Goal: Information Seeking & Learning: Check status

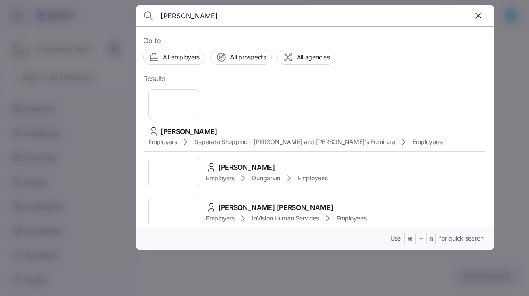
type input "brenda r"
click at [217, 126] on span "[PERSON_NAME]" at bounding box center [189, 131] width 57 height 11
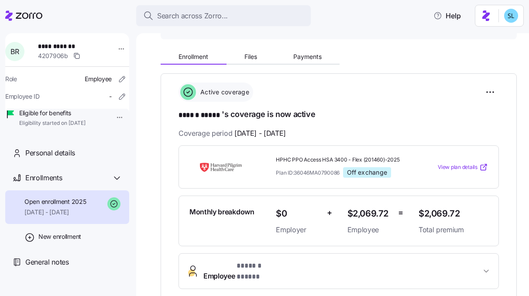
scroll to position [91, 0]
click at [319, 50] on button "Payments" at bounding box center [307, 56] width 65 height 13
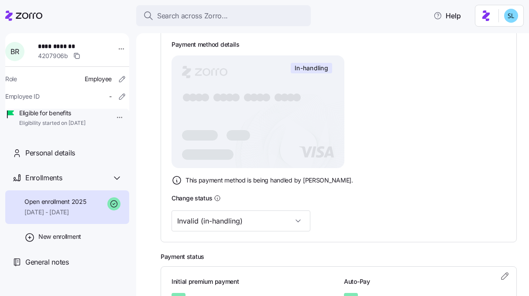
scroll to position [255, 0]
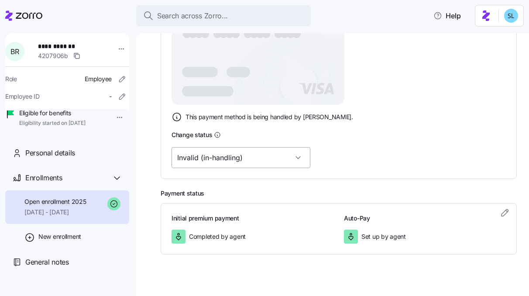
click at [241, 155] on input "Invalid (in-handling)" at bounding box center [241, 157] width 139 height 21
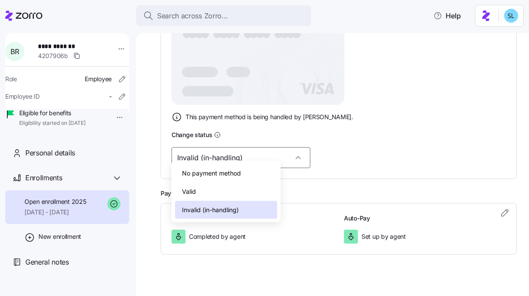
click at [236, 184] on div "Valid" at bounding box center [226, 192] width 102 height 18
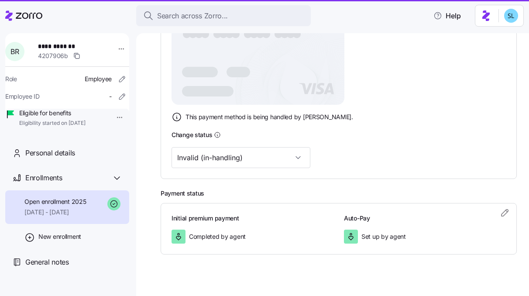
type input "Valid"
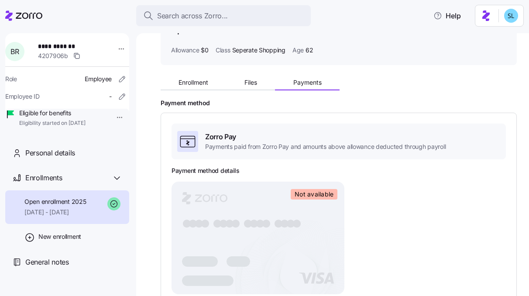
scroll to position [0, 0]
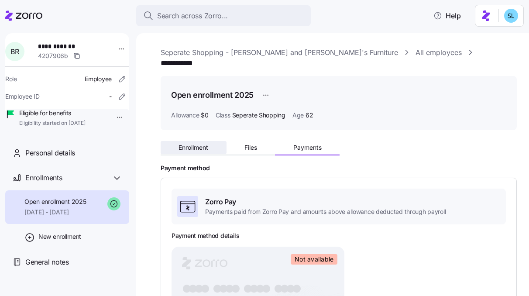
click at [215, 141] on button "Enrollment" at bounding box center [194, 147] width 66 height 13
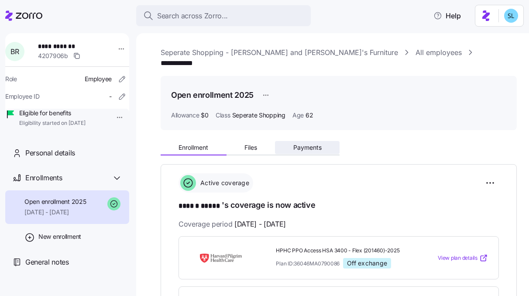
click at [308, 145] on span "Payments" at bounding box center [307, 148] width 28 height 6
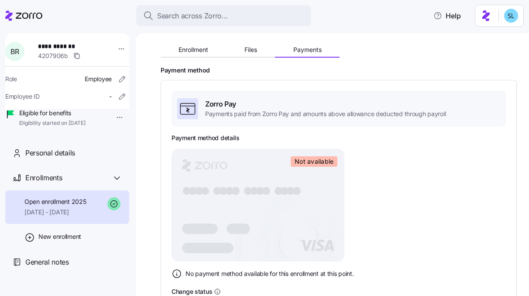
scroll to position [87, 0]
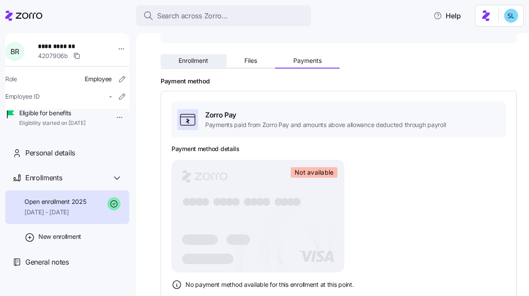
click at [207, 58] on span "Enrollment" at bounding box center [194, 61] width 30 height 6
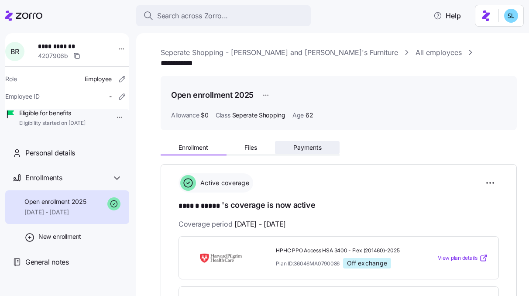
click at [297, 145] on span "Payments" at bounding box center [307, 148] width 28 height 6
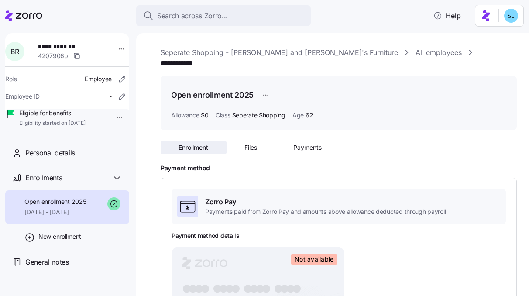
click at [202, 145] on span "Enrollment" at bounding box center [194, 148] width 30 height 6
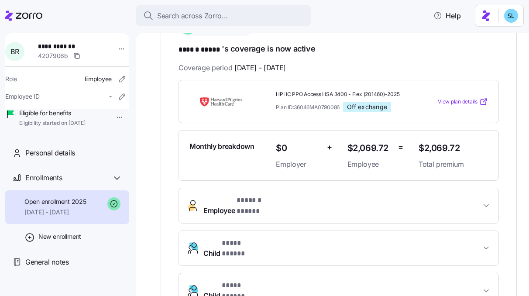
scroll to position [159, 0]
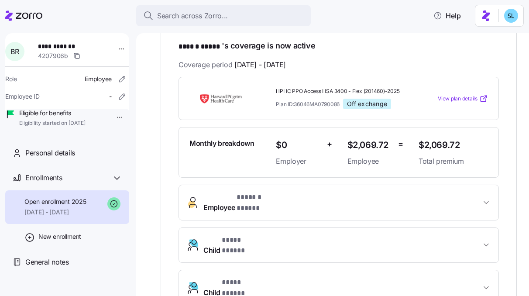
click at [252, 201] on div "**********" at bounding box center [339, 245] width 321 height 121
click at [251, 200] on button "Employee * ****** ***** *" at bounding box center [339, 202] width 320 height 35
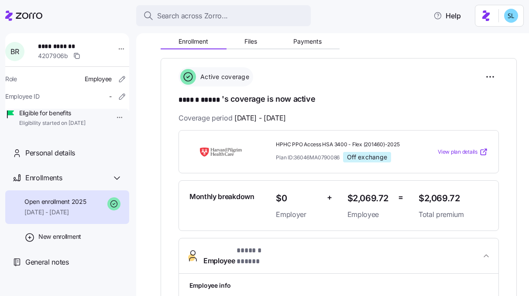
scroll to position [100, 0]
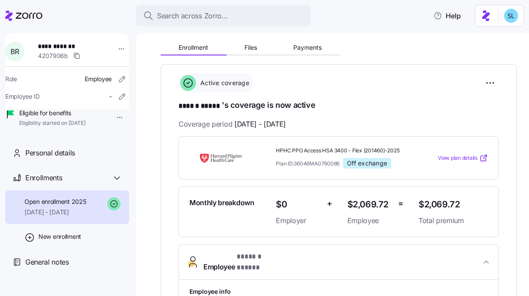
click at [321, 43] on div "Enrollment Files Payments" at bounding box center [250, 48] width 179 height 13
click at [319, 42] on button "Payments" at bounding box center [307, 47] width 65 height 13
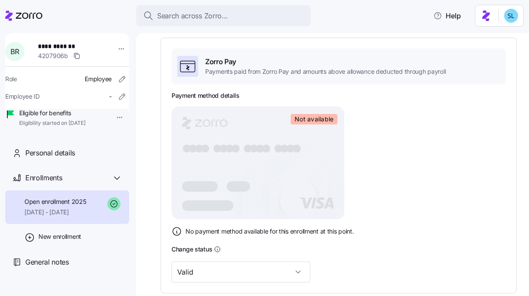
scroll to position [148, 0]
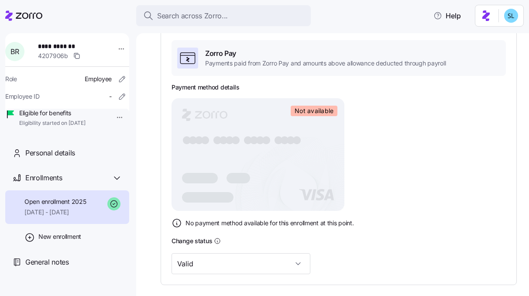
click at [177, 218] on icon at bounding box center [177, 223] width 10 height 10
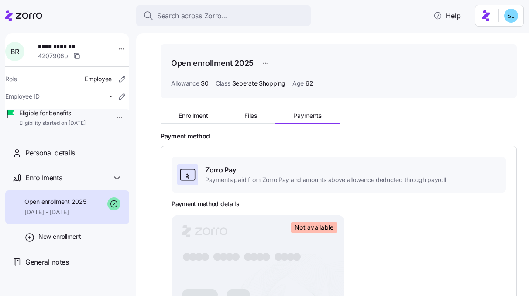
scroll to position [72, 0]
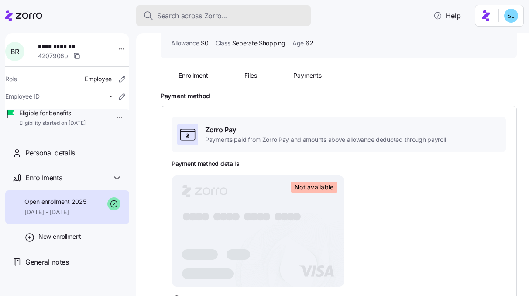
click at [251, 12] on div "Search across Zorro..." at bounding box center [223, 15] width 161 height 11
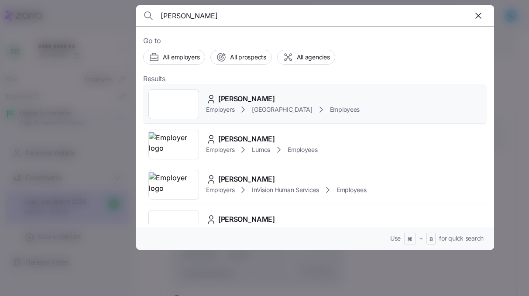
type input "[PERSON_NAME]"
click at [245, 104] on span "[PERSON_NAME]" at bounding box center [246, 98] width 57 height 11
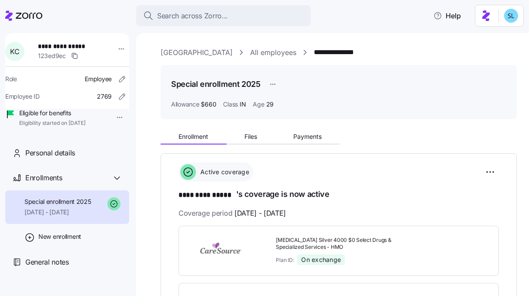
click at [230, 53] on link "[GEOGRAPHIC_DATA]" at bounding box center [197, 52] width 72 height 11
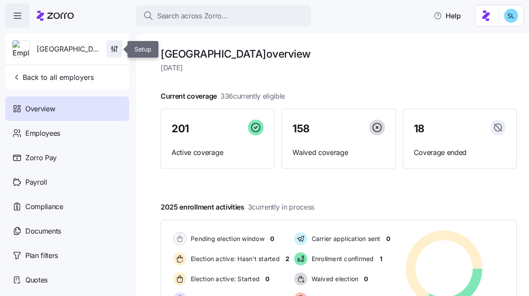
click at [119, 52] on span "button" at bounding box center [114, 49] width 15 height 17
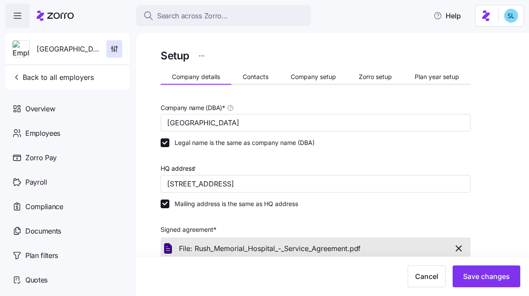
click at [367, 85] on div "Setup Company details Contacts Company setup Zorro setup Plan year setup Compan…" at bounding box center [316, 297] width 310 height 500
click at [367, 77] on span "Zorro setup" at bounding box center [375, 77] width 33 height 6
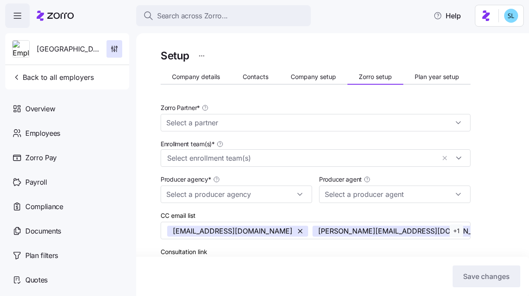
type input "AJG"
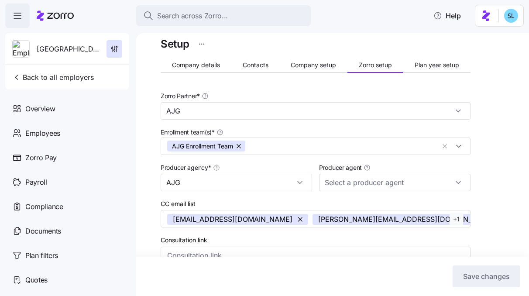
scroll to position [14, 0]
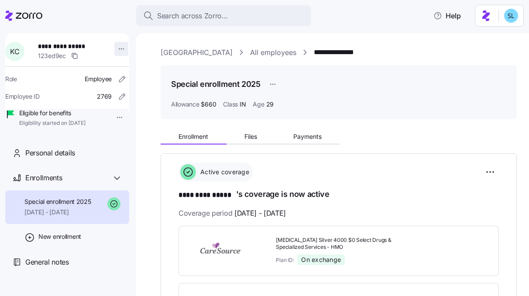
click at [118, 52] on html "**********" at bounding box center [264, 145] width 529 height 291
click at [173, 52] on html "**********" at bounding box center [264, 145] width 529 height 291
click at [173, 52] on link "[GEOGRAPHIC_DATA]" at bounding box center [197, 52] width 72 height 11
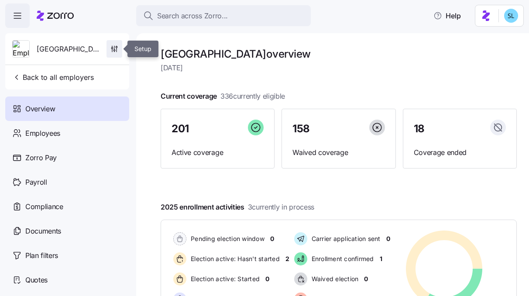
click at [116, 51] on icon "button" at bounding box center [114, 49] width 9 height 9
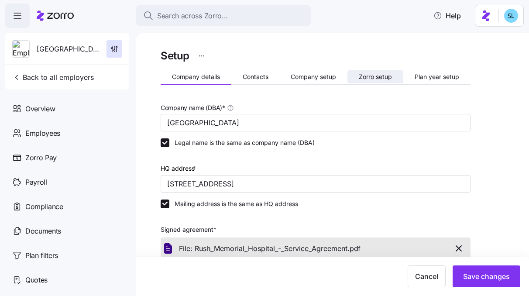
click at [362, 79] on span "Zorro setup" at bounding box center [375, 77] width 33 height 6
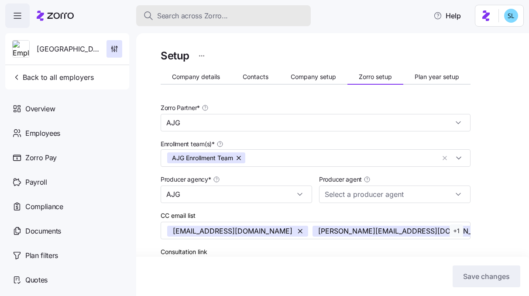
click at [186, 12] on span "Search across Zorro..." at bounding box center [192, 15] width 71 height 11
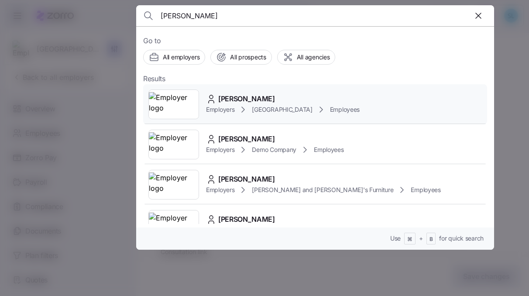
type input "[PERSON_NAME]"
click at [223, 95] on span "[PERSON_NAME]" at bounding box center [246, 98] width 57 height 11
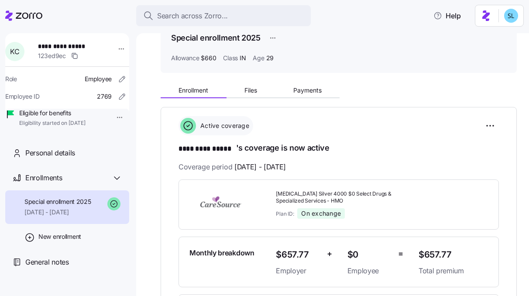
scroll to position [83, 0]
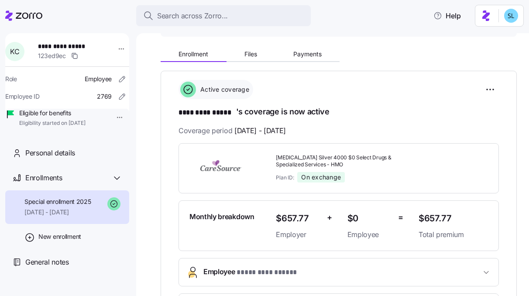
click at [175, 1] on header "Search across Zorro... Help" at bounding box center [264, 14] width 529 height 28
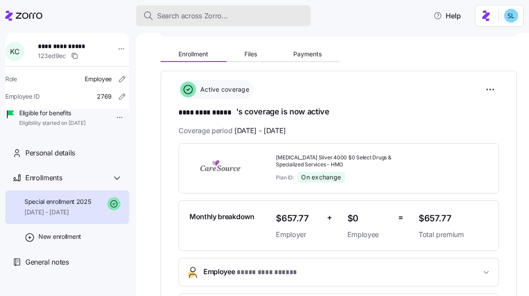
click at [175, 9] on button "Search across Zorro..." at bounding box center [223, 15] width 175 height 21
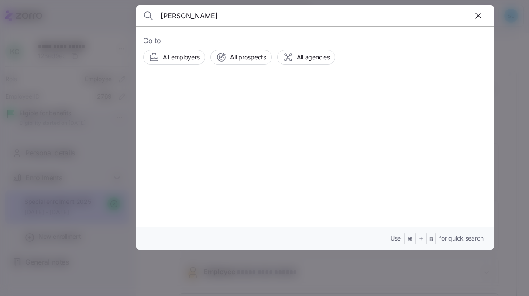
type input "[PERSON_NAME]"
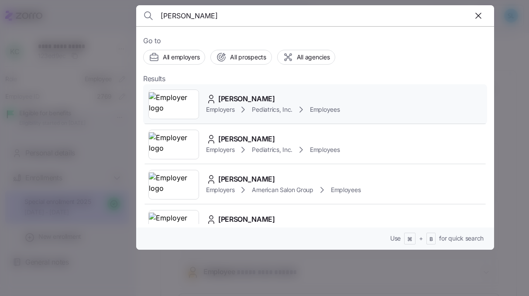
click at [258, 95] on span "[PERSON_NAME]" at bounding box center [246, 98] width 57 height 11
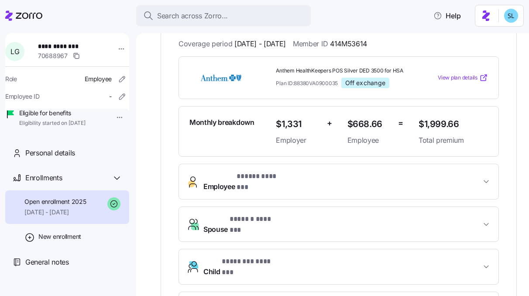
scroll to position [132, 0]
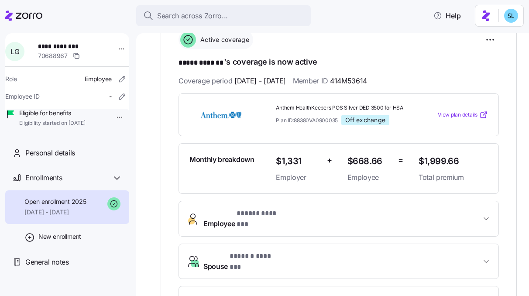
drag, startPoint x: 90, startPoint y: 50, endPoint x: 42, endPoint y: 47, distance: 48.6
click at [42, 47] on div "**********" at bounding box center [72, 51] width 69 height 19
drag, startPoint x: 42, startPoint y: 47, endPoint x: 80, endPoint y: 47, distance: 38.0
click at [80, 47] on span "**********" at bounding box center [68, 46] width 61 height 9
copy span "**********"
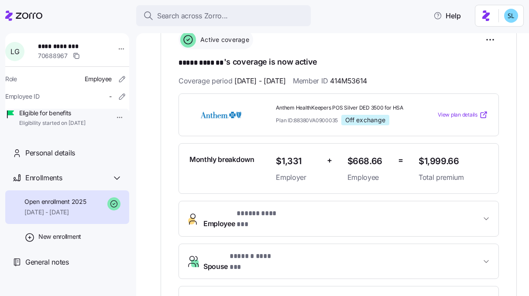
click at [444, 156] on span "$1,999.66" at bounding box center [453, 161] width 69 height 14
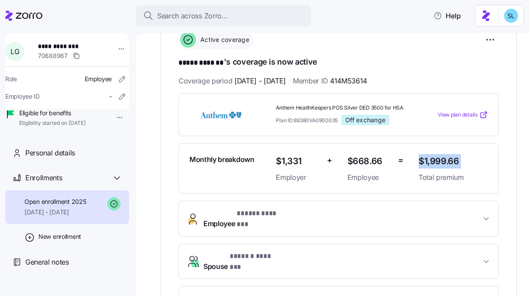
click at [444, 156] on span "$1,999.66" at bounding box center [453, 161] width 69 height 14
copy span "$1,999.66"
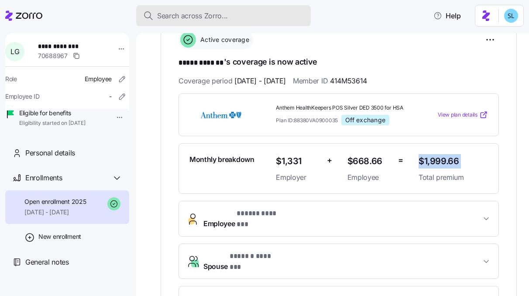
click at [262, 19] on div "Search across Zorro..." at bounding box center [223, 15] width 161 height 11
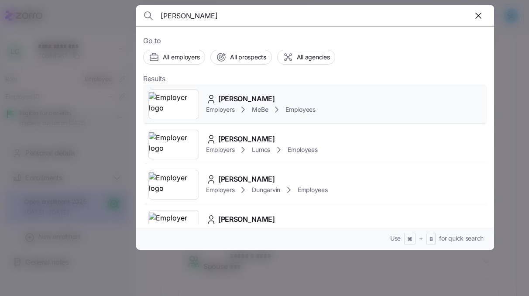
type input "[PERSON_NAME]"
click at [285, 100] on div "[PERSON_NAME]" at bounding box center [261, 98] width 110 height 11
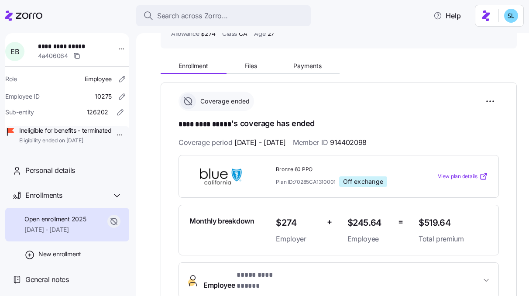
scroll to position [74, 0]
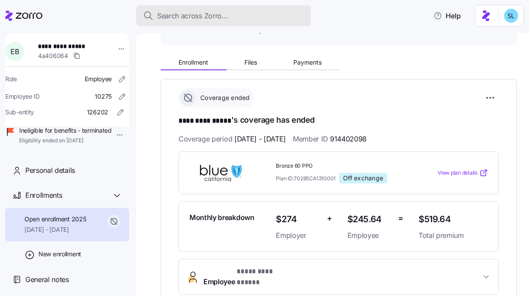
click at [183, 18] on span "Search across Zorro..." at bounding box center [192, 15] width 71 height 11
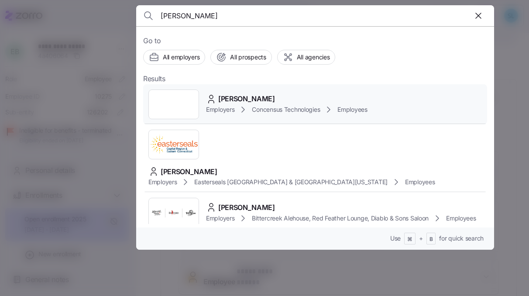
type input "[PERSON_NAME]"
click at [232, 103] on span "[PERSON_NAME]" at bounding box center [246, 98] width 57 height 11
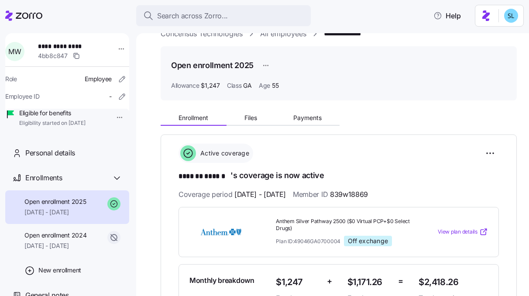
scroll to position [22, 0]
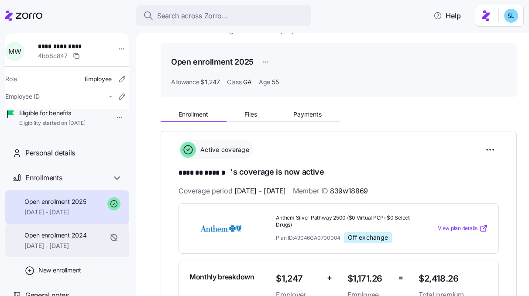
click at [80, 250] on span "[DATE] - [DATE]" at bounding box center [55, 245] width 62 height 9
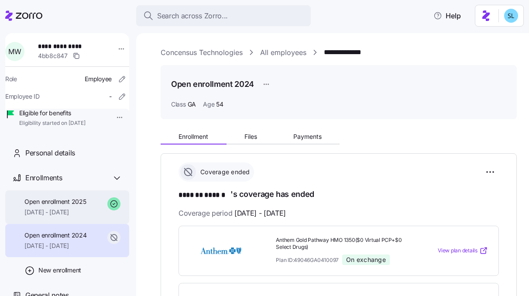
click at [70, 217] on div "Open enrollment 2025 [DATE] - [DATE]" at bounding box center [55, 207] width 62 height 20
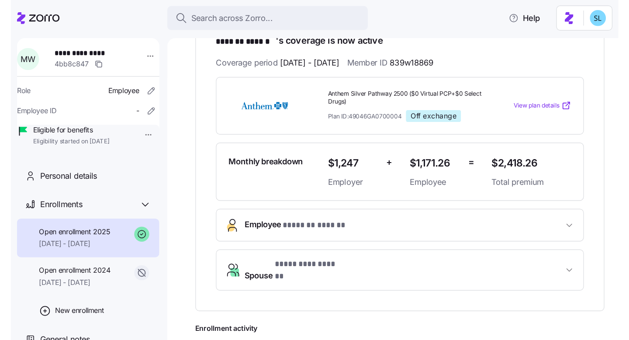
scroll to position [167, 0]
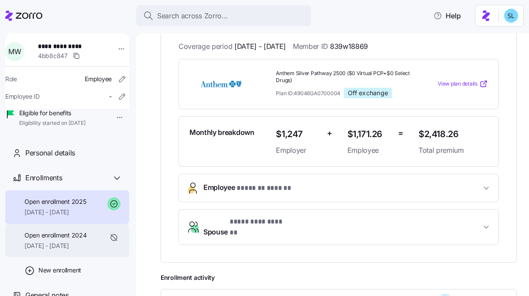
click at [49, 240] on span "Open enrollment 2024" at bounding box center [55, 235] width 62 height 9
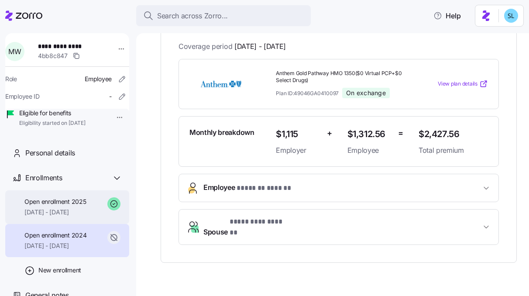
click at [92, 224] on div "Open enrollment 2025 [DATE] - [DATE]" at bounding box center [67, 207] width 124 height 34
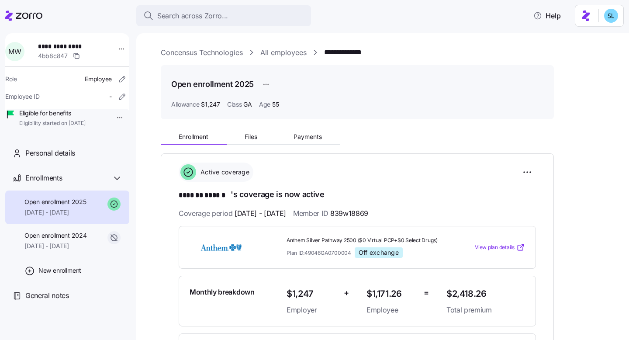
click at [362, 210] on span "839w18869" at bounding box center [349, 213] width 38 height 11
copy span "839w18869"
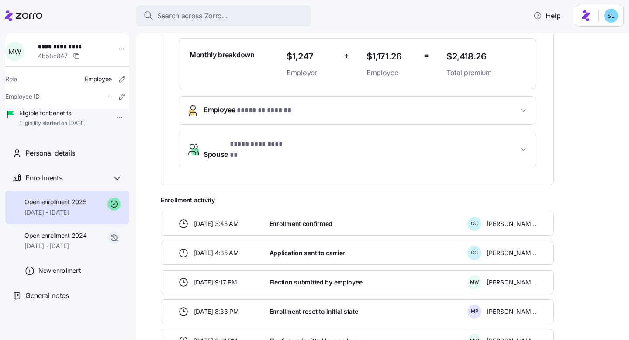
scroll to position [246, 0]
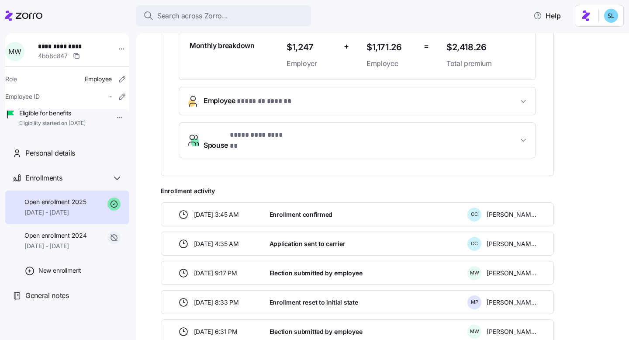
click at [279, 111] on button "Employee * ******* ****** *" at bounding box center [357, 101] width 356 height 28
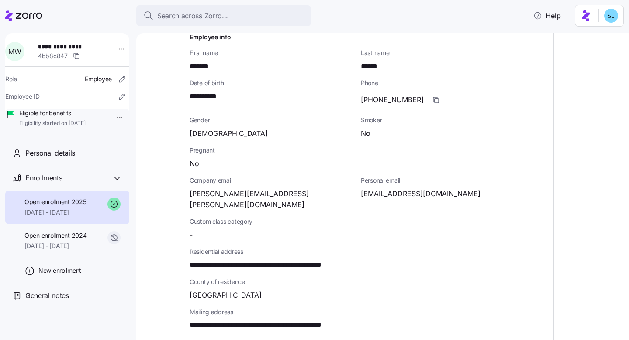
scroll to position [340, 0]
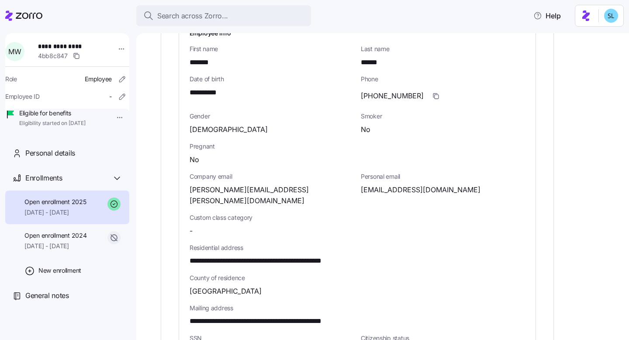
click at [261, 255] on span "**********" at bounding box center [276, 260] width 173 height 11
copy span "*"
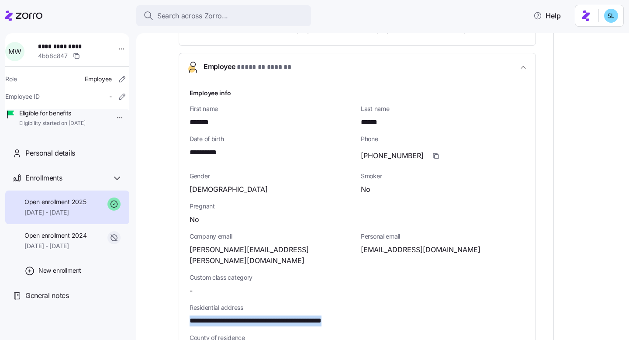
scroll to position [273, 0]
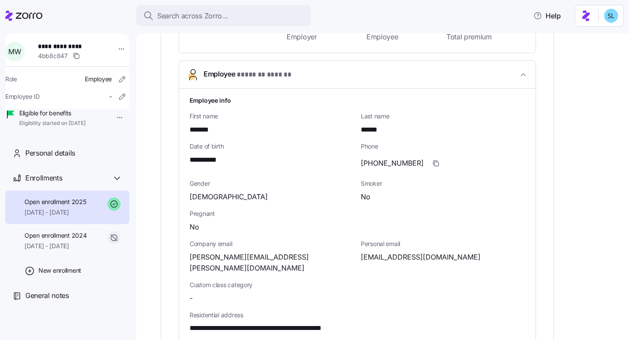
click at [219, 159] on span "**********" at bounding box center [208, 160] width 37 height 11
copy span "****"
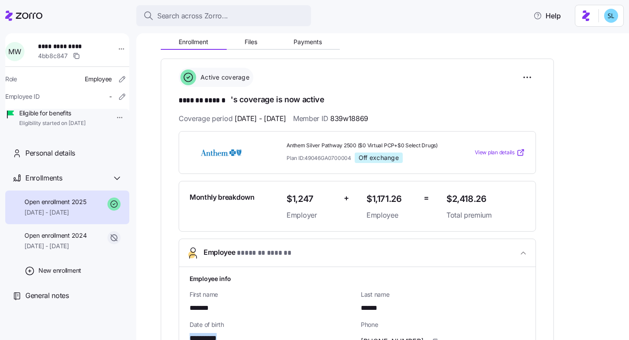
scroll to position [93, 0]
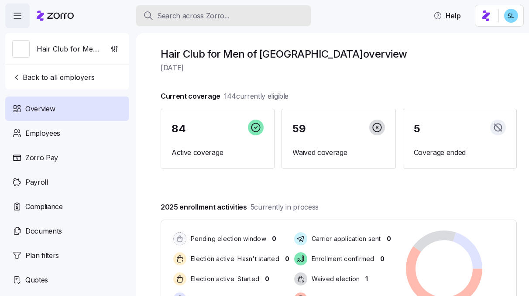
click at [168, 10] on span "Search across Zorro..." at bounding box center [193, 15] width 72 height 11
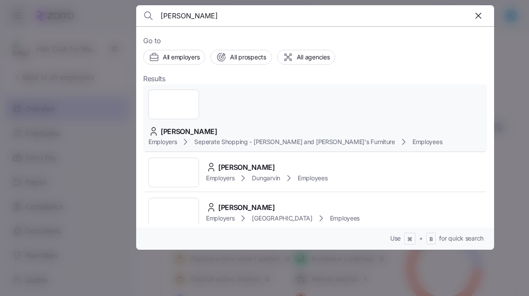
type input "ashley weiner"
click at [248, 93] on div "Ashley Weiner Employers Seperate Shopping - Bernie and Phyl's Furniture Employe…" at bounding box center [315, 118] width 344 height 69
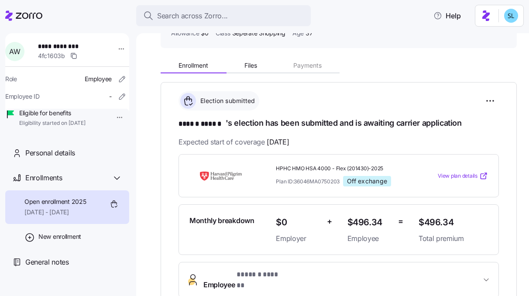
scroll to position [81, 0]
